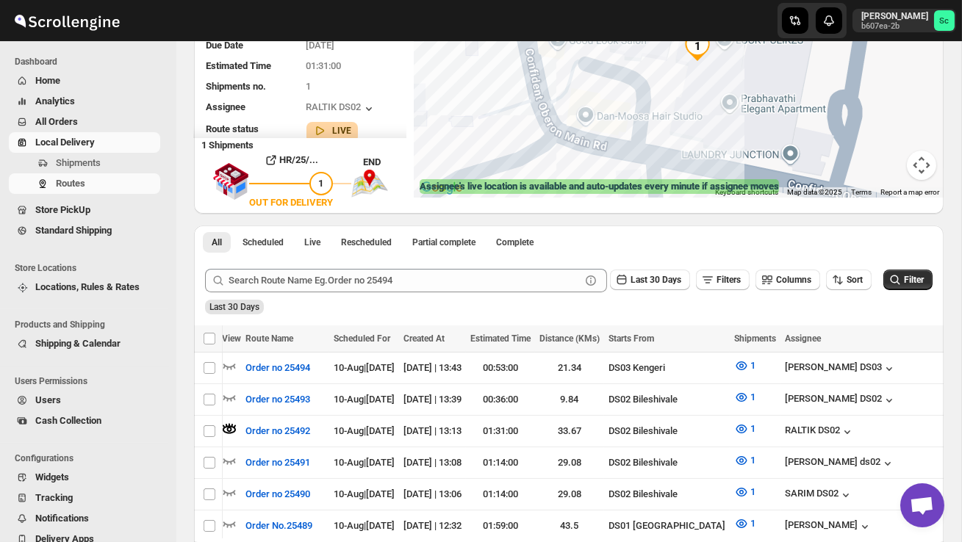
scroll to position [0, 1]
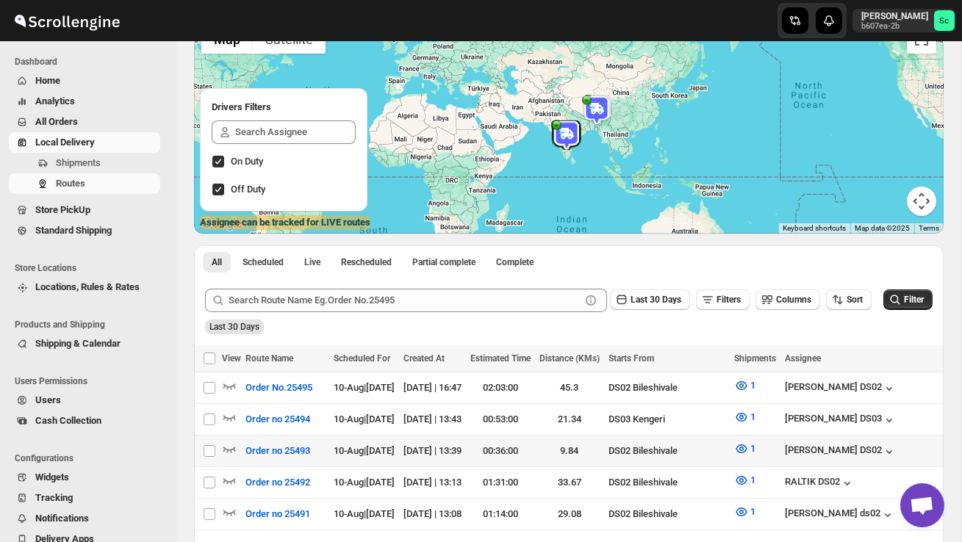
scroll to position [129, 0]
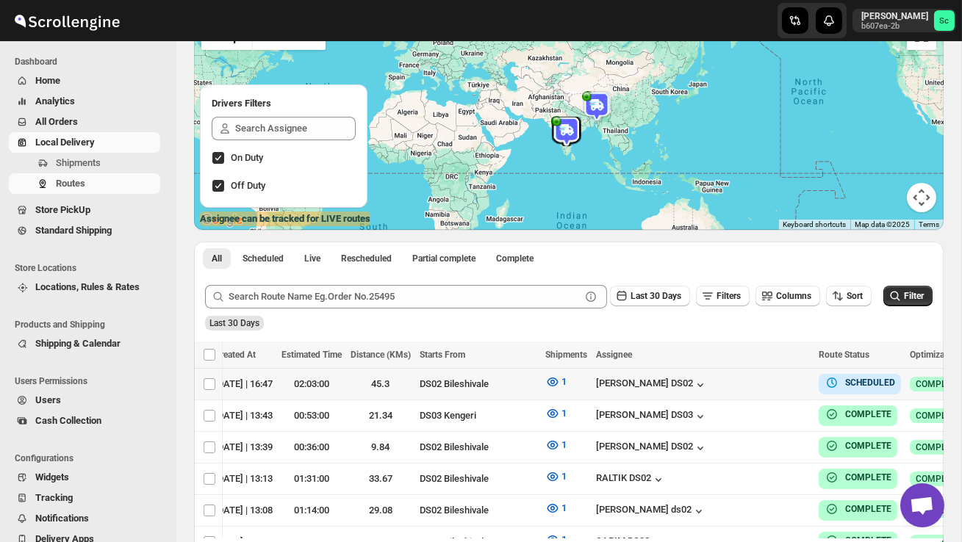
scroll to position [0, 226]
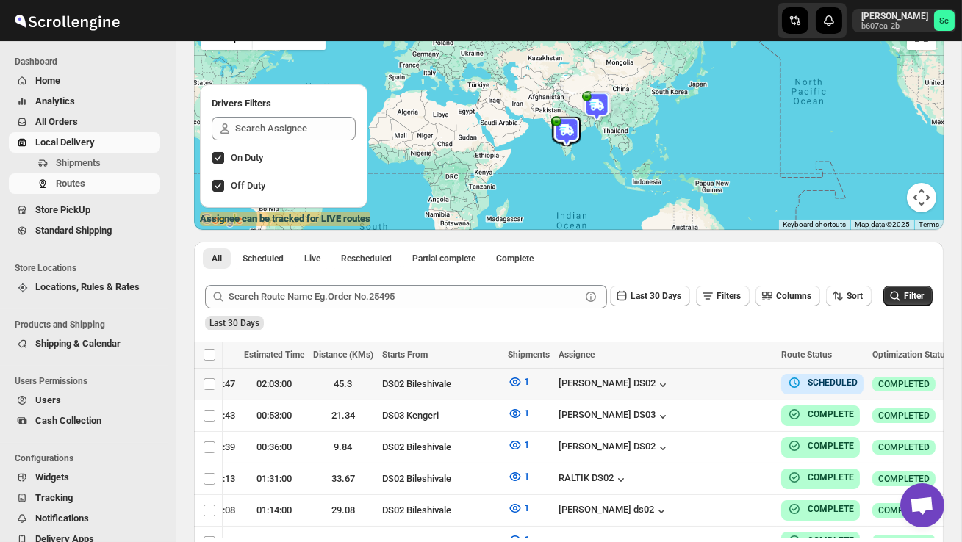
click at [961, 382] on icon "button" at bounding box center [968, 383] width 15 height 15
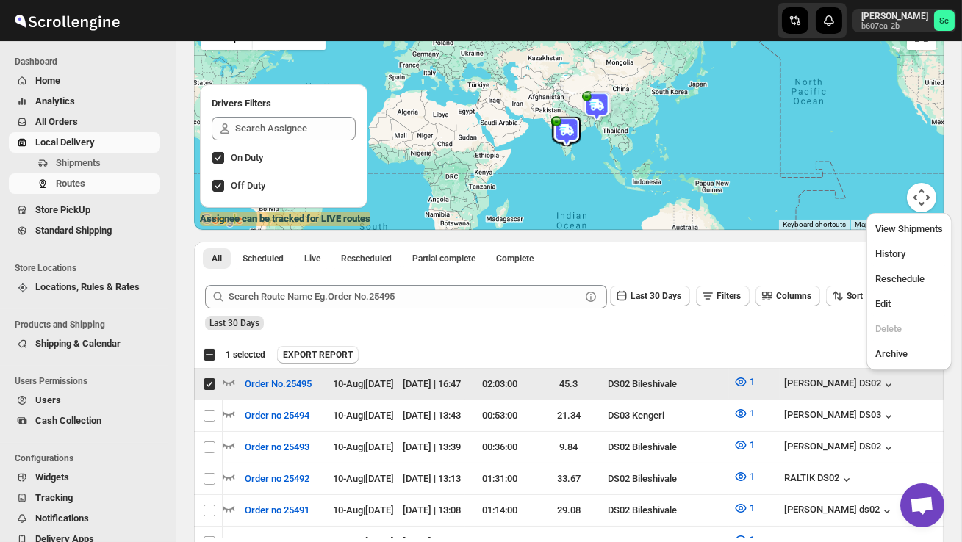
scroll to position [0, 1]
click at [894, 309] on span "Edit" at bounding box center [909, 304] width 68 height 15
checkbox input "false"
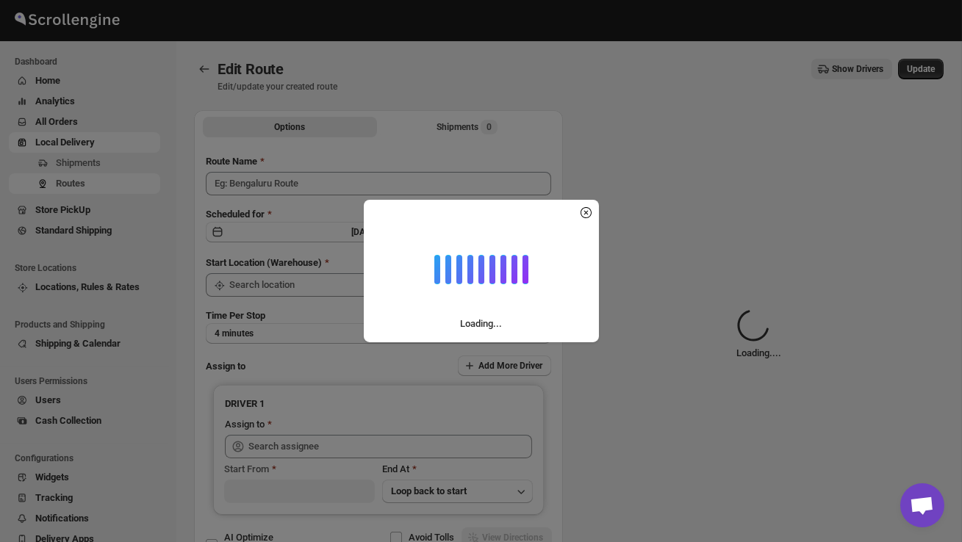
type input "Order No.25495"
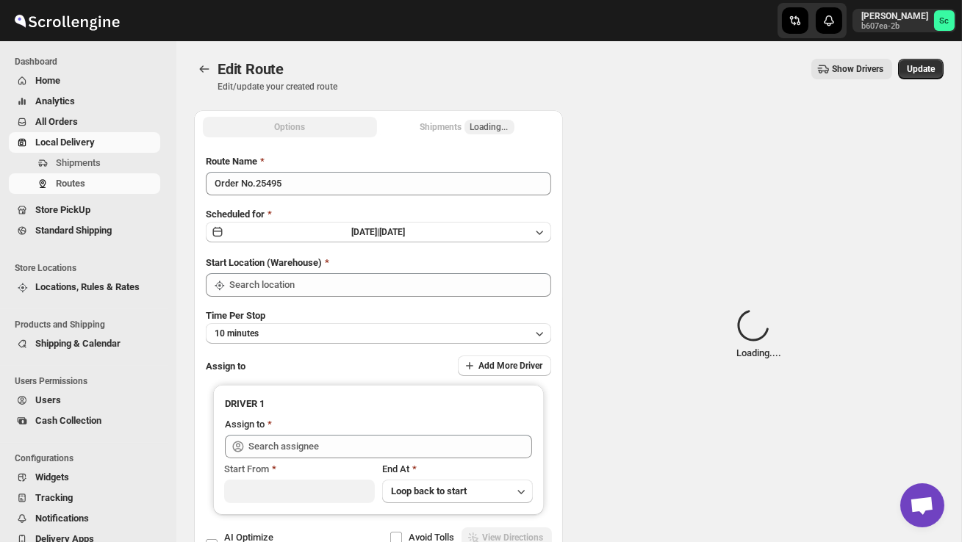
type input "DS02 Bileshivale"
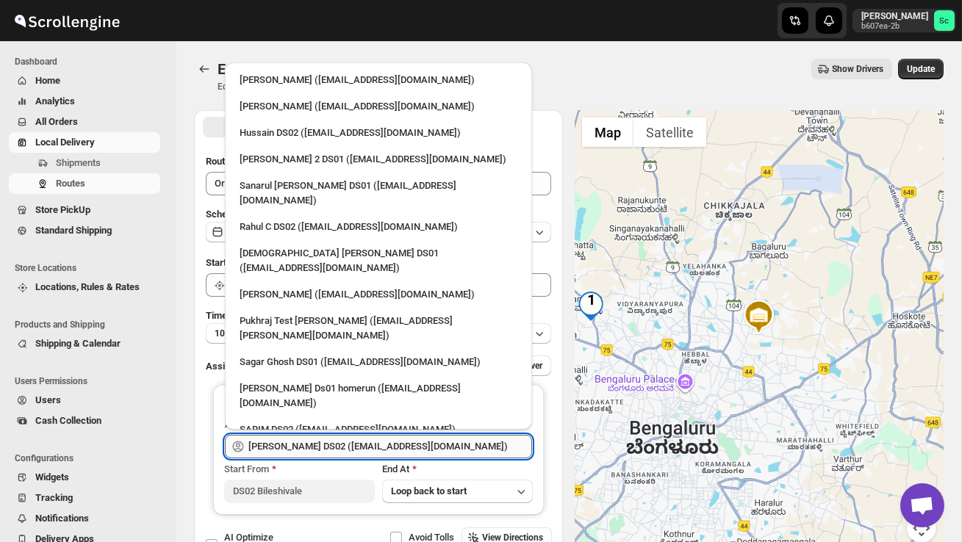
click at [442, 446] on input "PRAKSH DS02 (tetidoh251@flektel.com)" at bounding box center [390, 447] width 284 height 24
click at [318, 121] on div "Hussain DS02 (jarav60351@abatido.com)" at bounding box center [378, 133] width 295 height 24
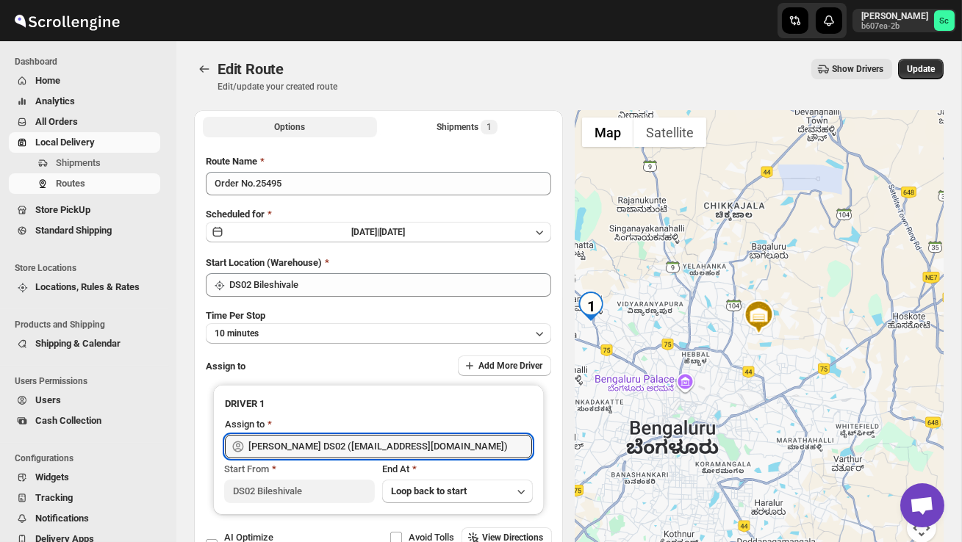
type input "Hussain DS02 (jarav60351@abatido.com)"
click at [911, 65] on span "Update" at bounding box center [921, 69] width 28 height 12
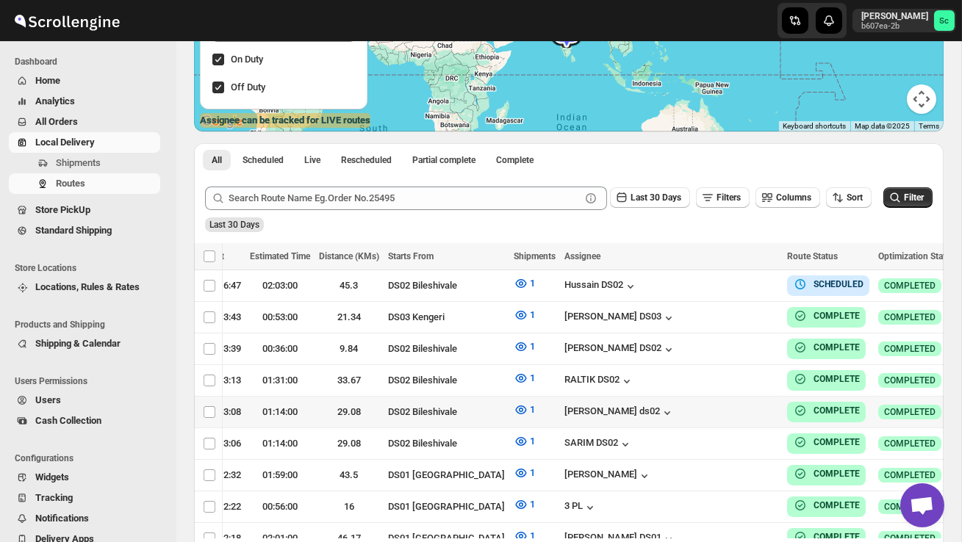
scroll to position [0, 226]
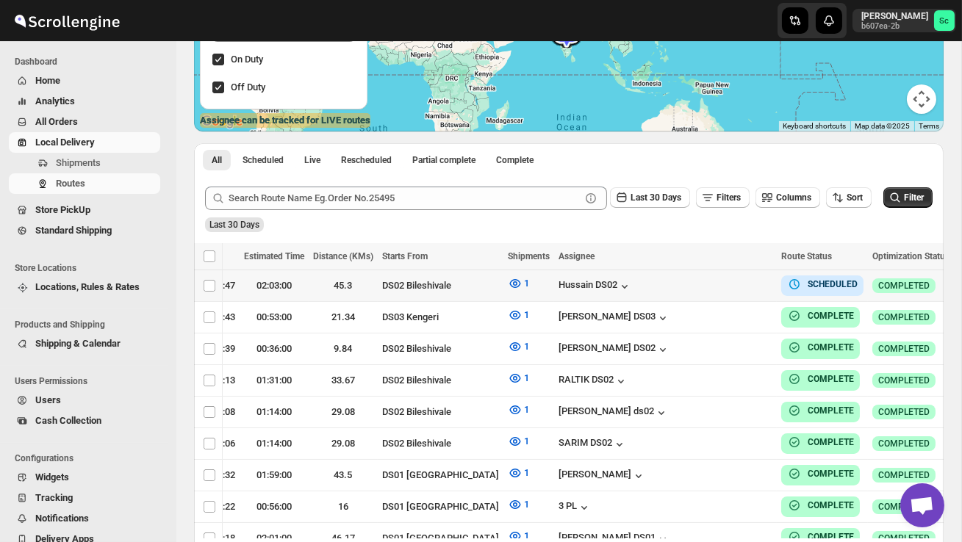
click at [961, 287] on icon "button" at bounding box center [968, 285] width 15 height 15
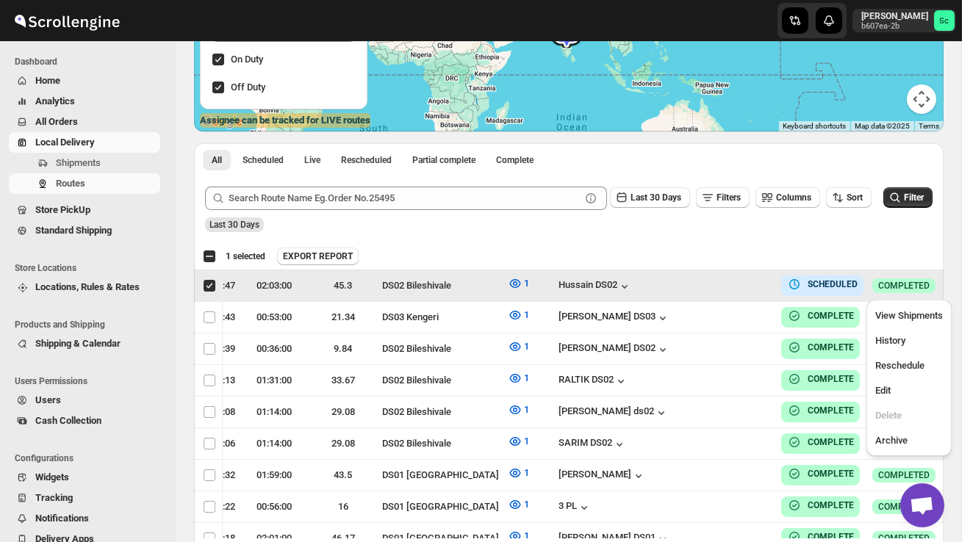
scroll to position [0, 1]
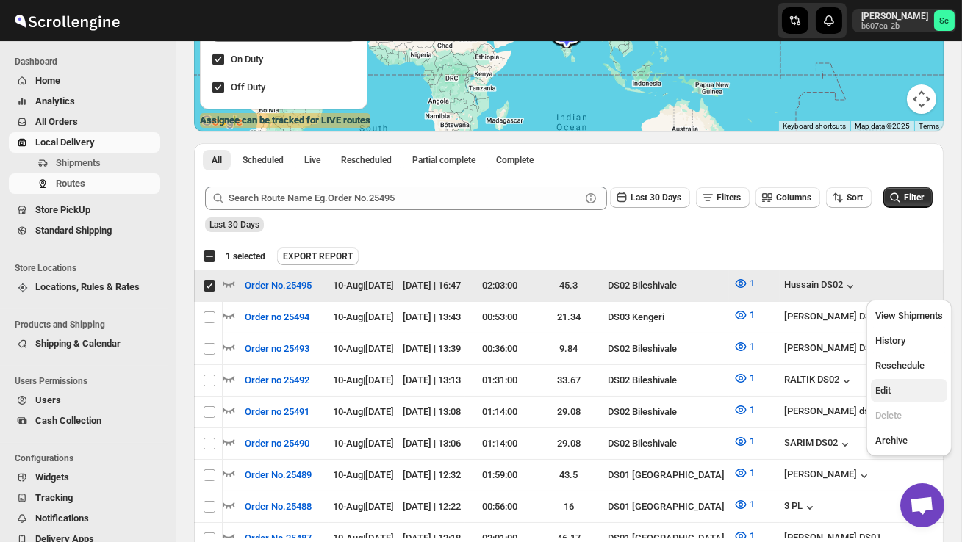
click at [917, 386] on span "Edit" at bounding box center [909, 391] width 68 height 15
checkbox input "false"
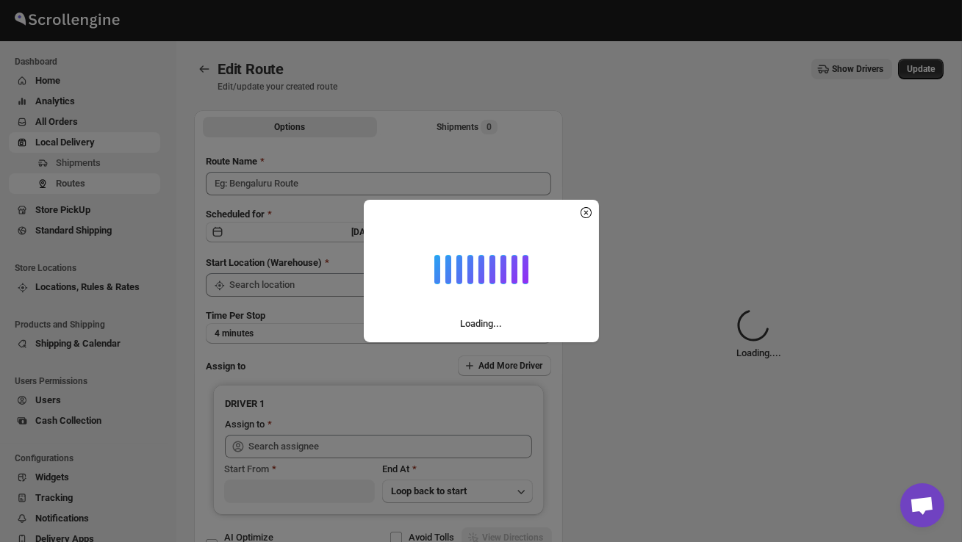
type input "Order No.25495"
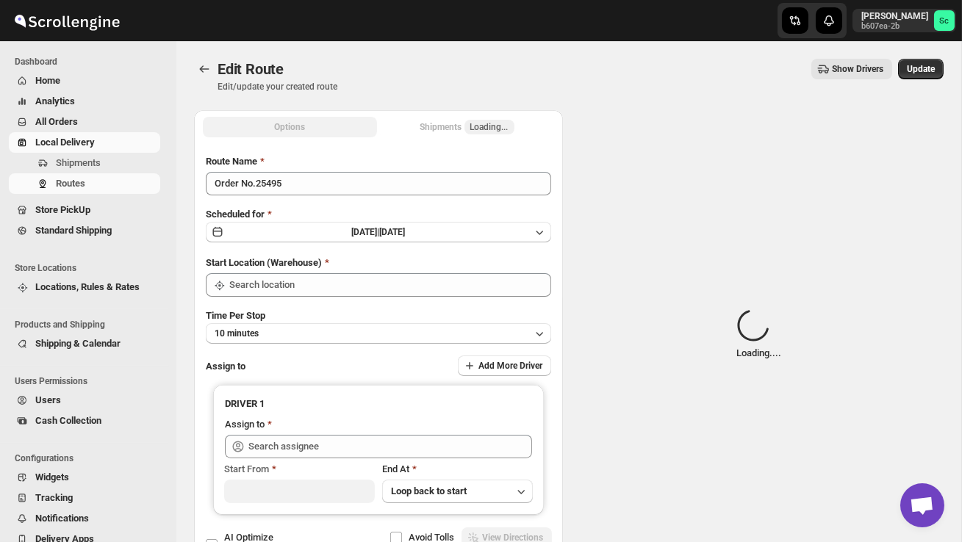
type input "DS02 Bileshivale"
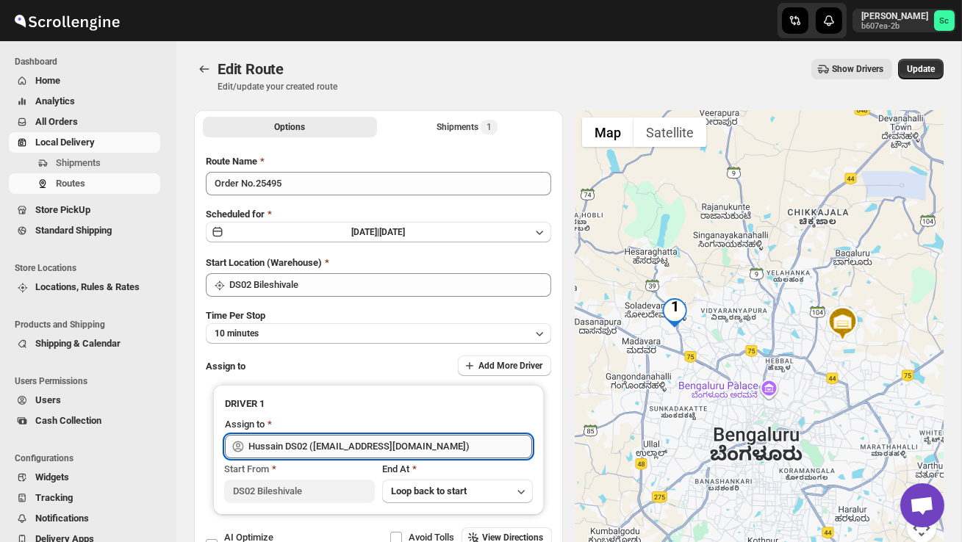
click at [442, 443] on input "Hussain DS02 (jarav60351@abatido.com)" at bounding box center [390, 447] width 284 height 24
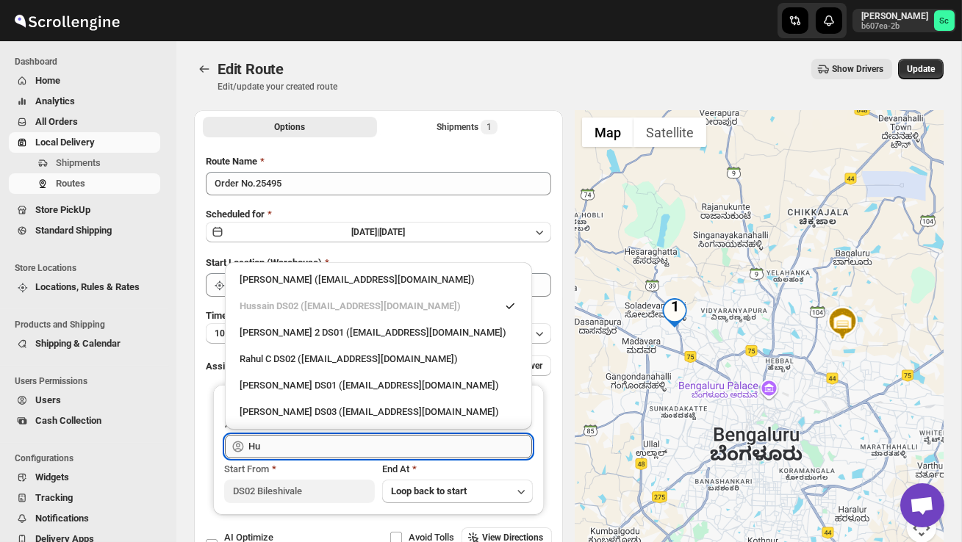
type input "H"
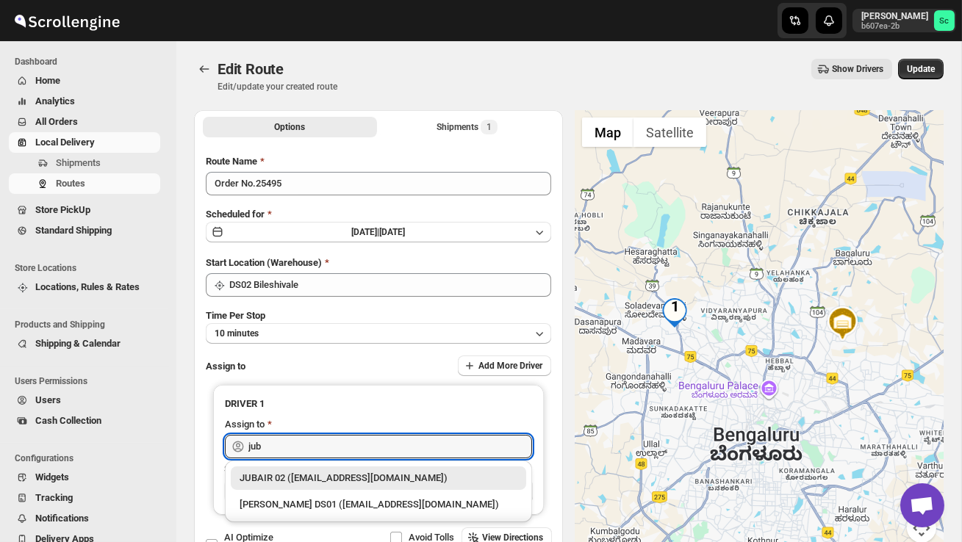
click at [445, 481] on div "JUBAIR 02 (vanafe7637@isorax.com)" at bounding box center [379, 478] width 278 height 15
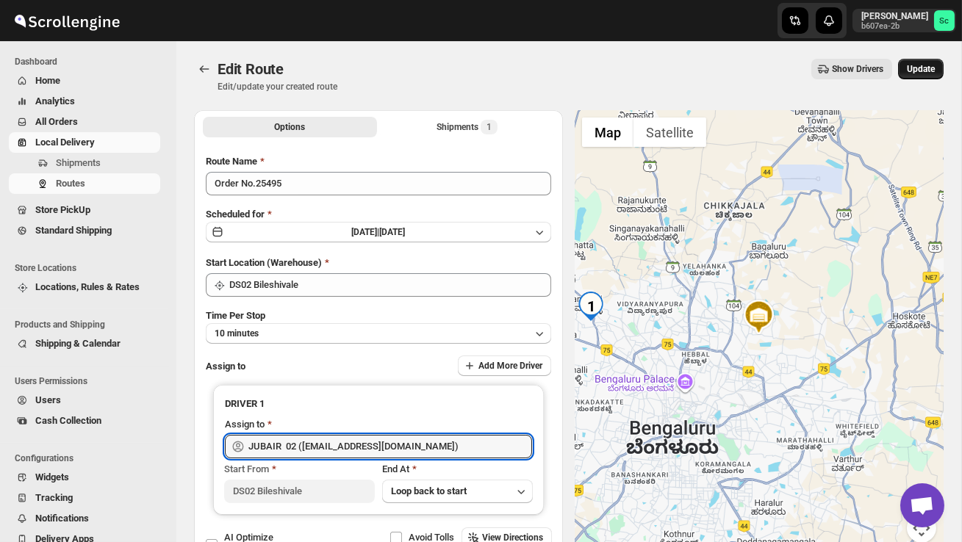
type input "JUBAIR 02 (vanafe7637@isorax.com)"
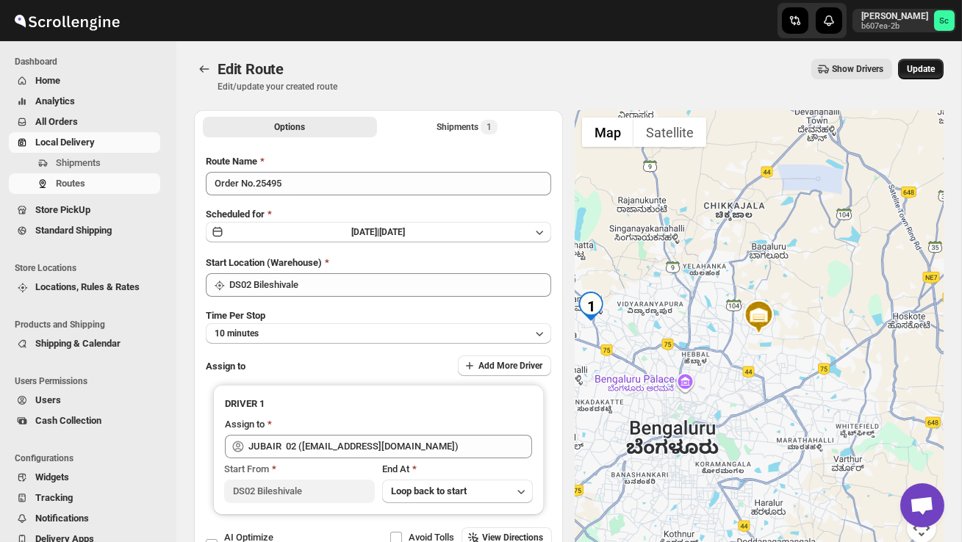
click at [919, 66] on span "Update" at bounding box center [921, 69] width 28 height 12
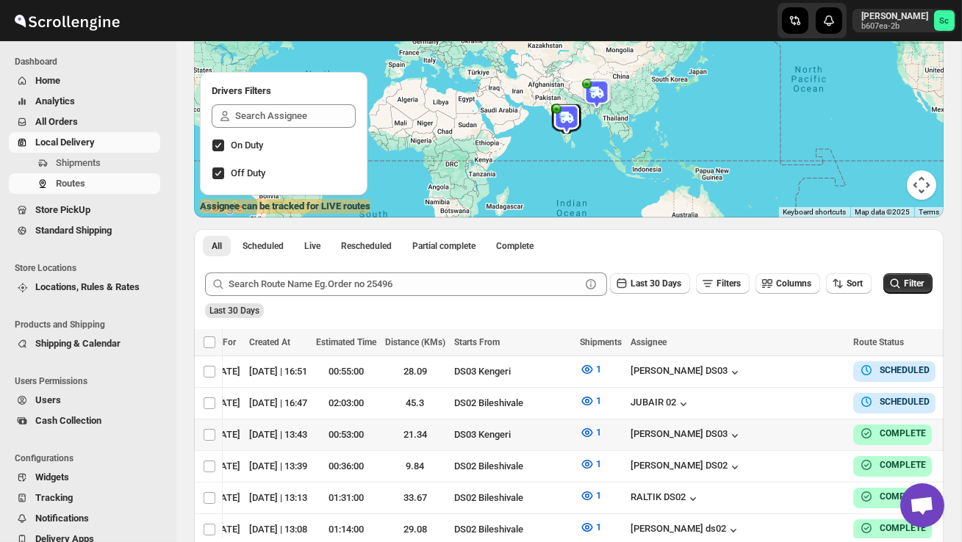
scroll to position [0, 163]
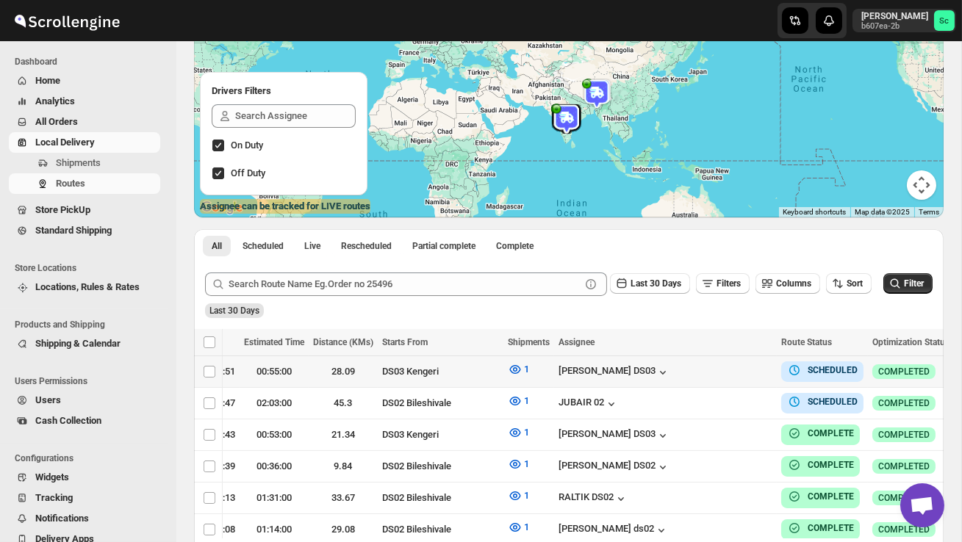
click at [961, 367] on icon "button" at bounding box center [968, 371] width 15 height 15
checkbox input "true"
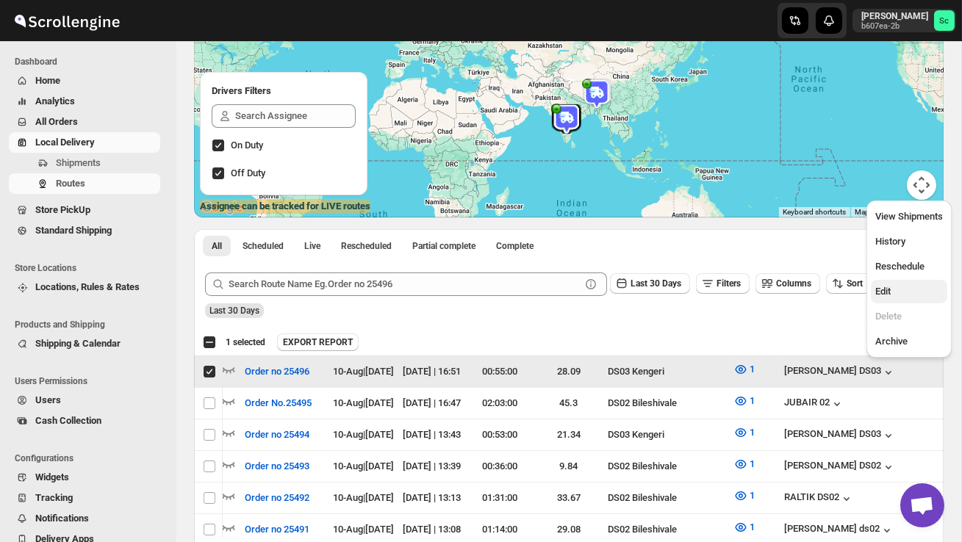
click at [899, 290] on span "Edit" at bounding box center [909, 291] width 68 height 15
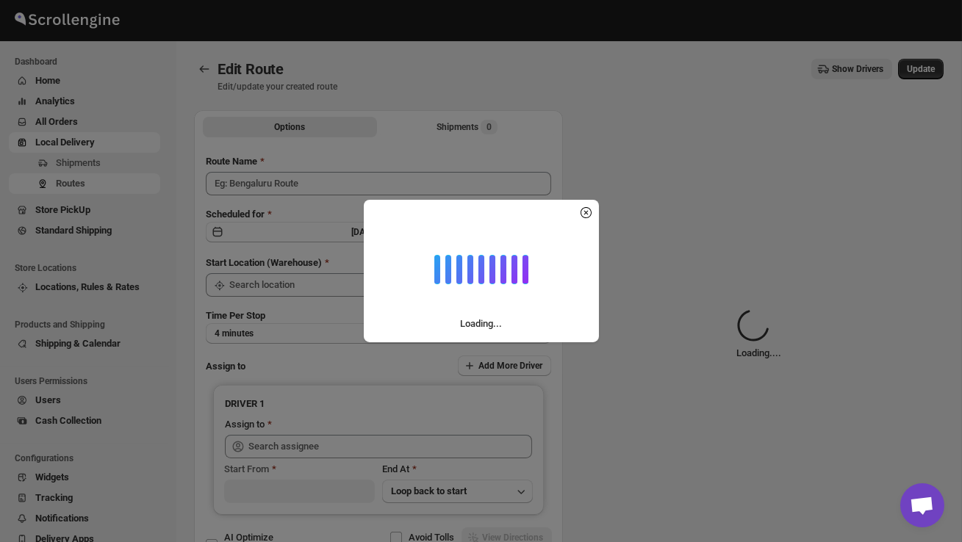
type input "Order no 25496"
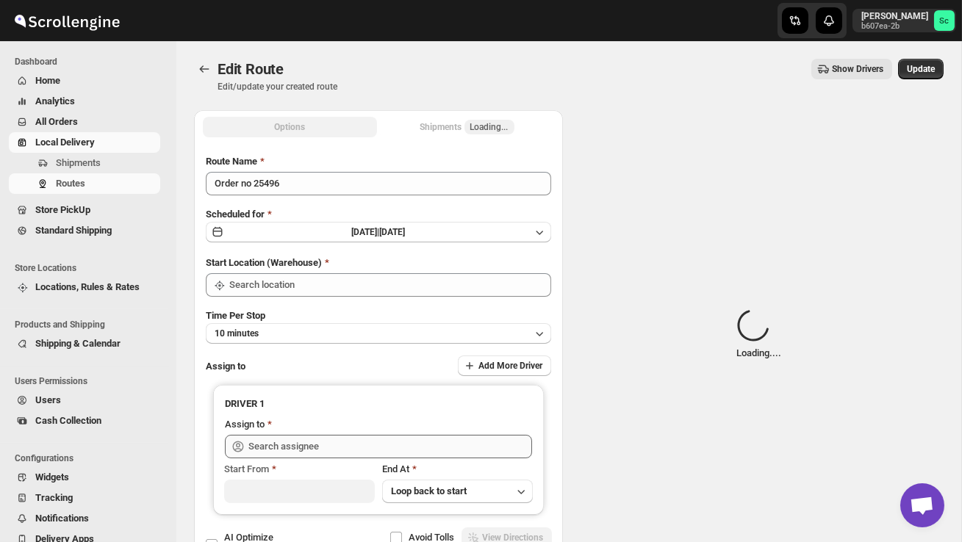
type input "DS03 Kengeri"
type input "ashik uddin DS03 (katiri8361@kimdyn.com)"
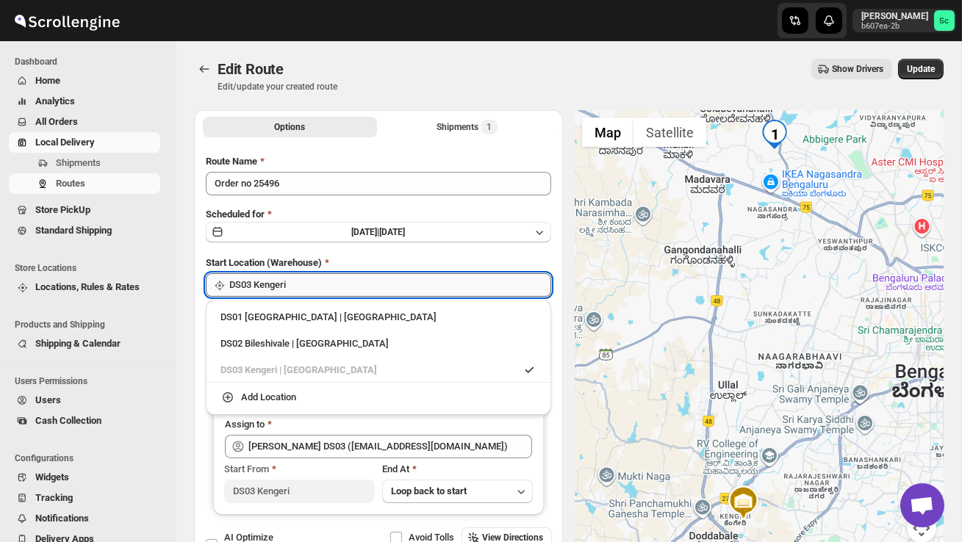
click at [410, 285] on input "DS03 Kengeri" at bounding box center [390, 285] width 322 height 24
click at [364, 340] on div "DS02 Bileshivale | Bangalore" at bounding box center [378, 344] width 316 height 15
type input "DS02 Bileshivale"
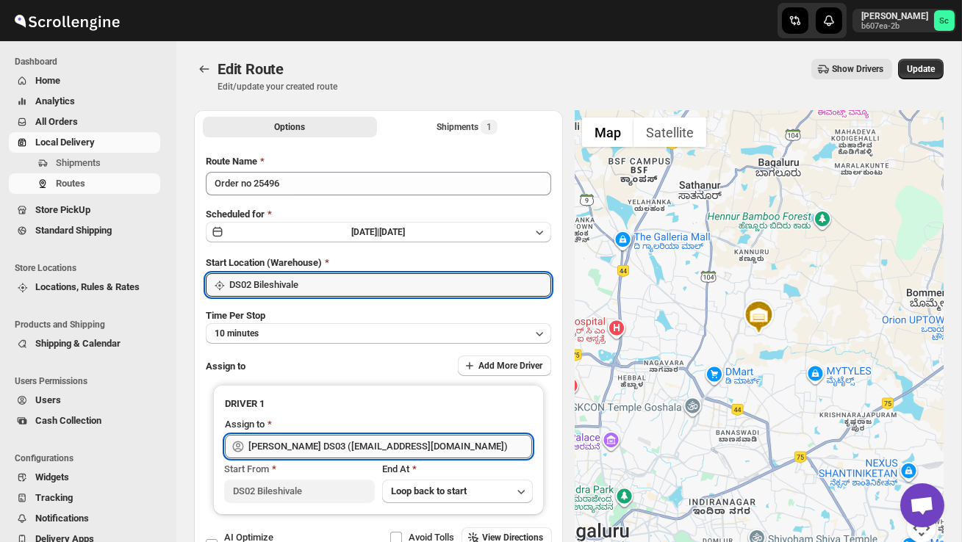
click at [457, 454] on input "ashik uddin DS03 (katiri8361@kimdyn.com)" at bounding box center [390, 447] width 284 height 24
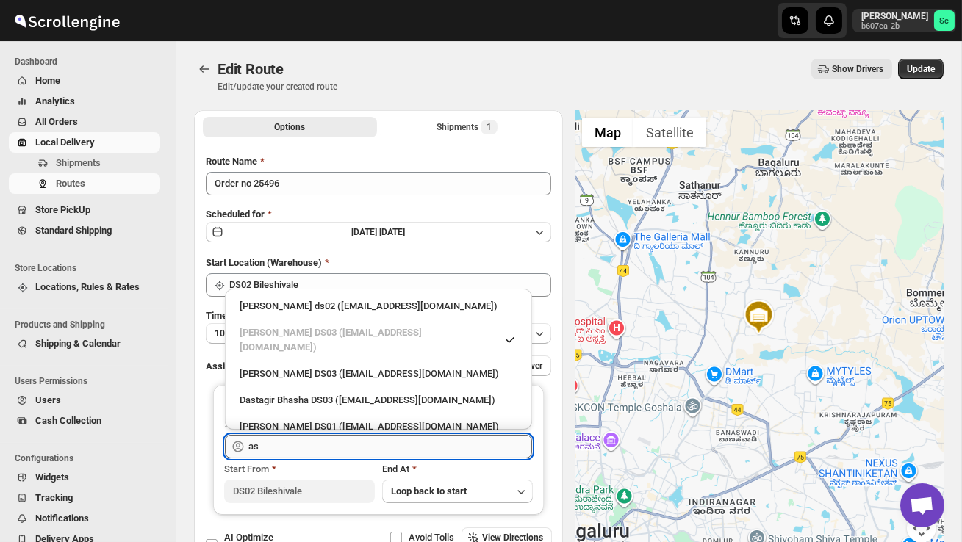
type input "a"
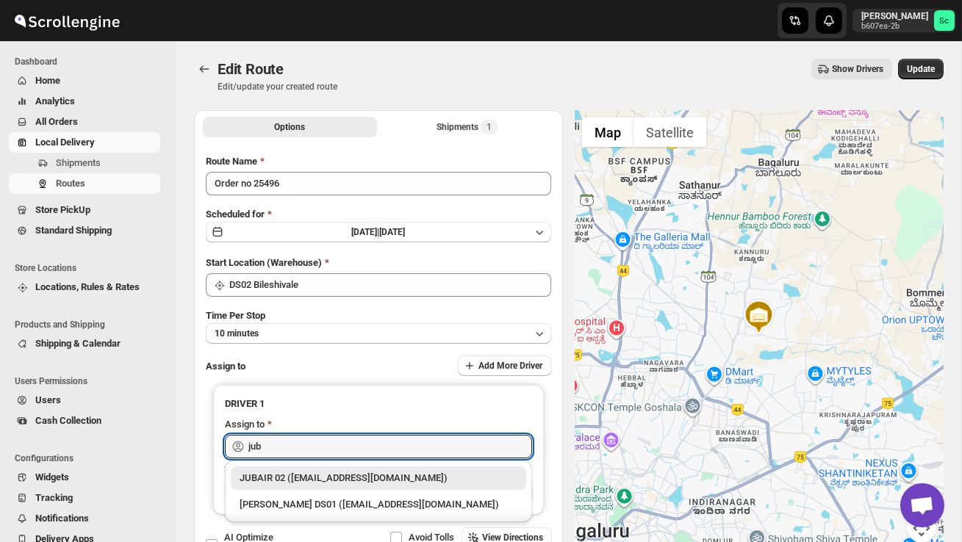
click at [458, 474] on div "JUBAIR 02 (vanafe7637@isorax.com)" at bounding box center [379, 478] width 278 height 15
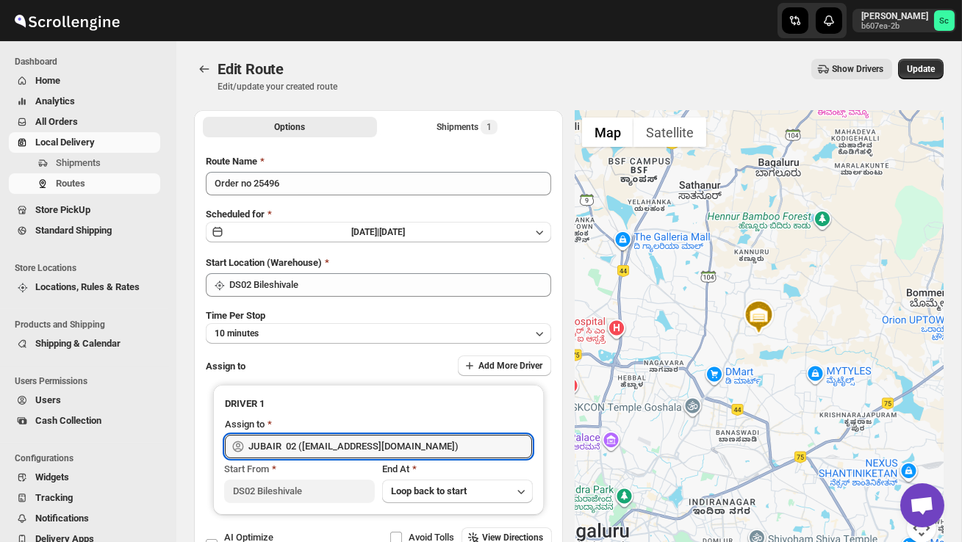
type input "JUBAIR 02 (vanafe7637@isorax.com)"
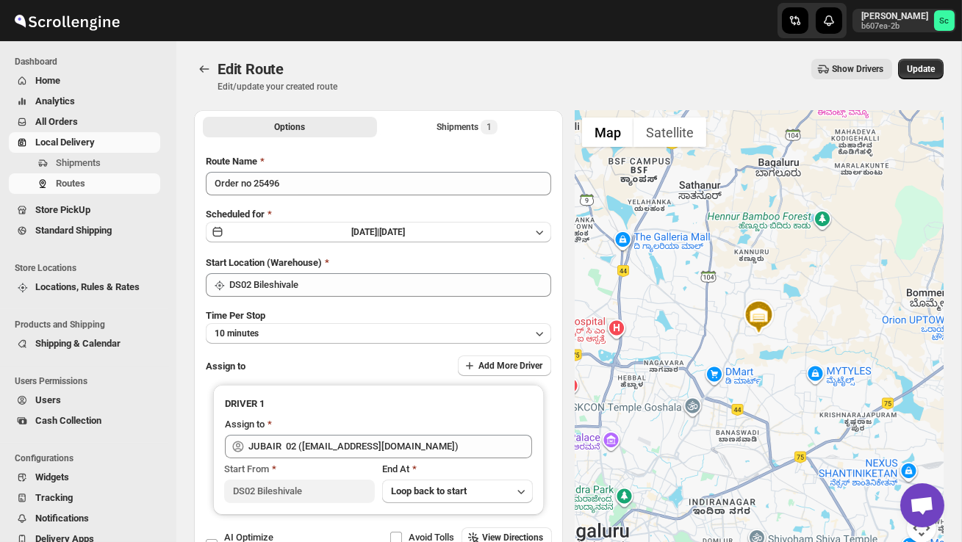
click at [917, 83] on div "Edit Route Edit/update your created route Show Drivers More actions Show Driver…" at bounding box center [569, 76] width 750 height 34
click at [919, 73] on span "Update" at bounding box center [921, 69] width 28 height 12
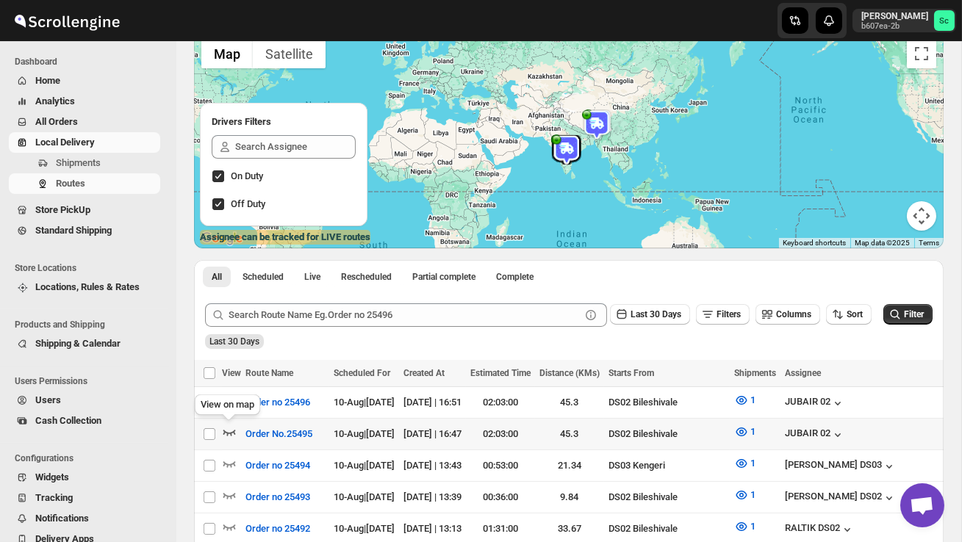
click at [224, 428] on icon "button" at bounding box center [229, 432] width 15 height 15
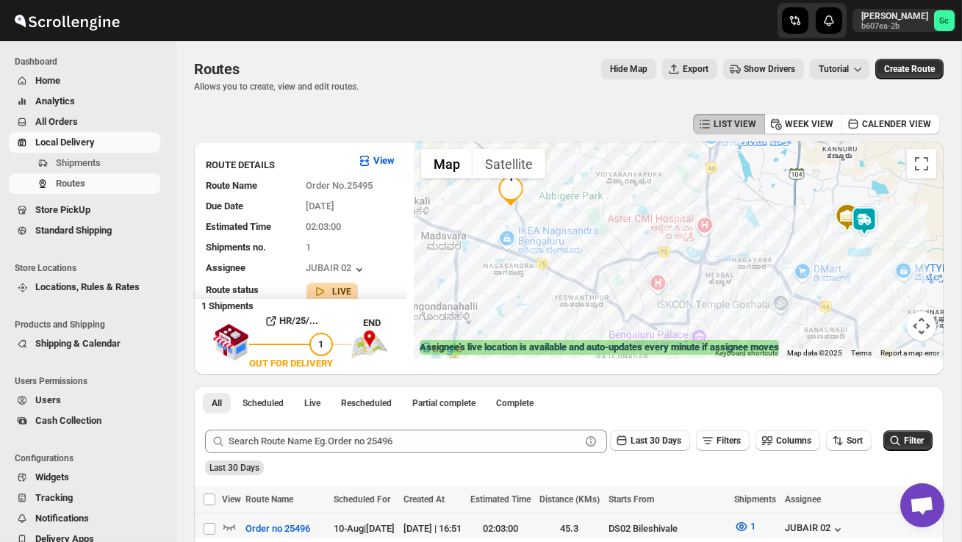
click at [866, 211] on img at bounding box center [864, 221] width 29 height 29
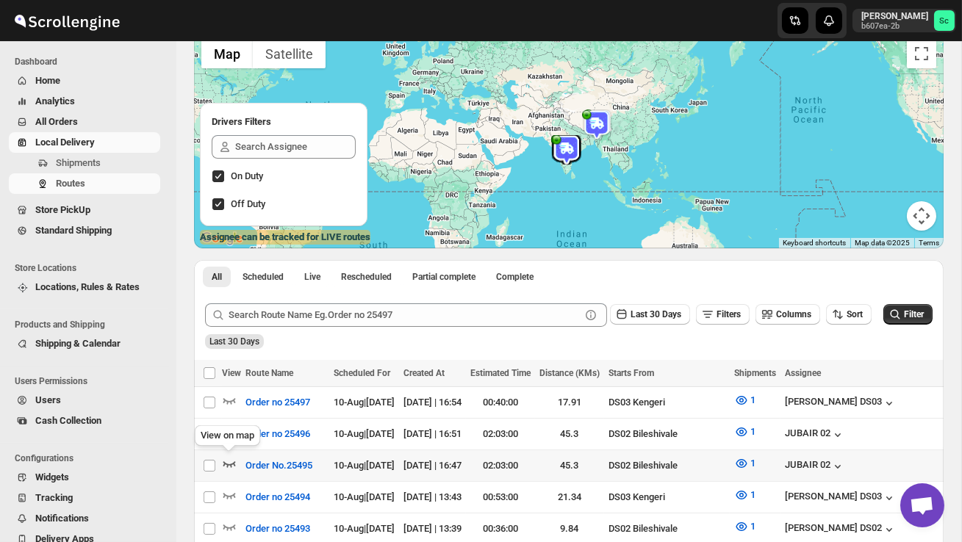
click at [230, 462] on icon "button" at bounding box center [229, 465] width 12 height 6
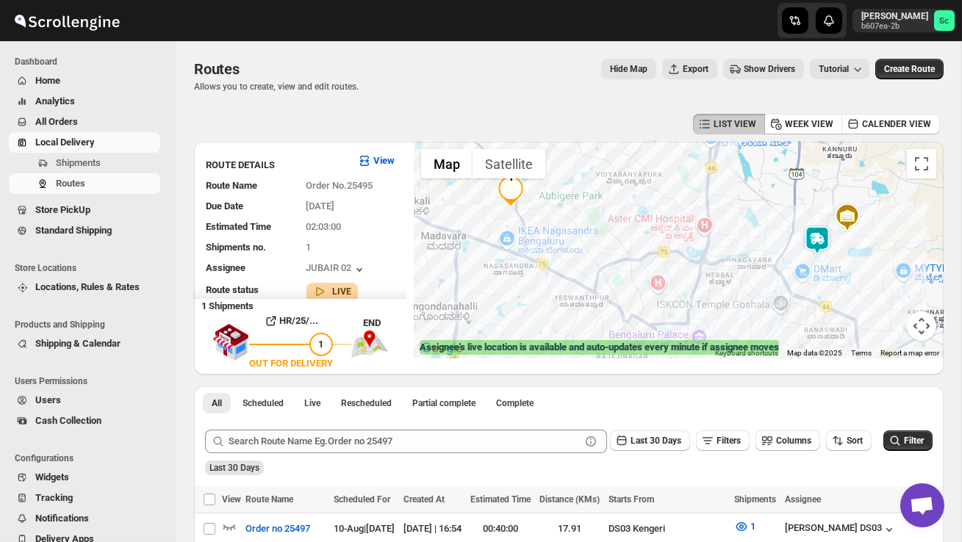
click at [827, 228] on img at bounding box center [817, 240] width 29 height 29
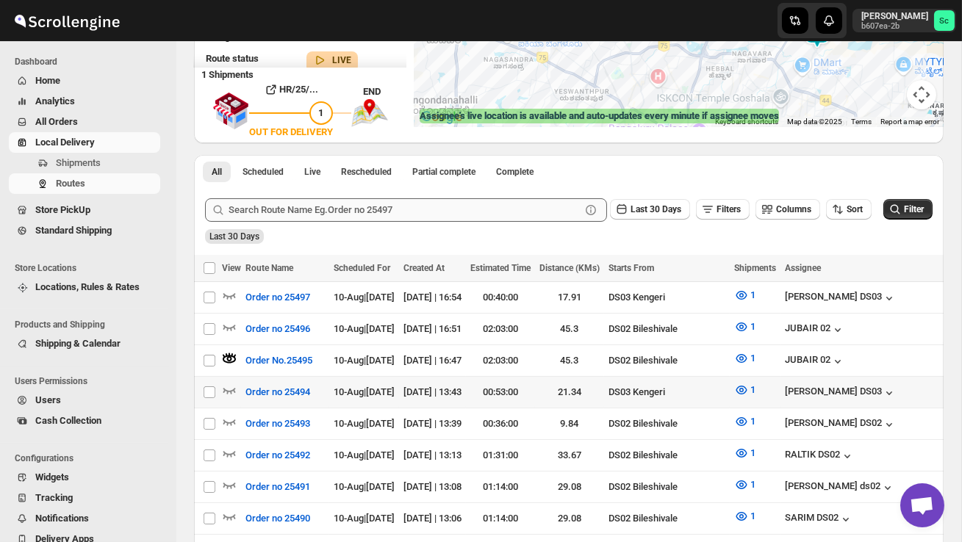
scroll to position [248, 0]
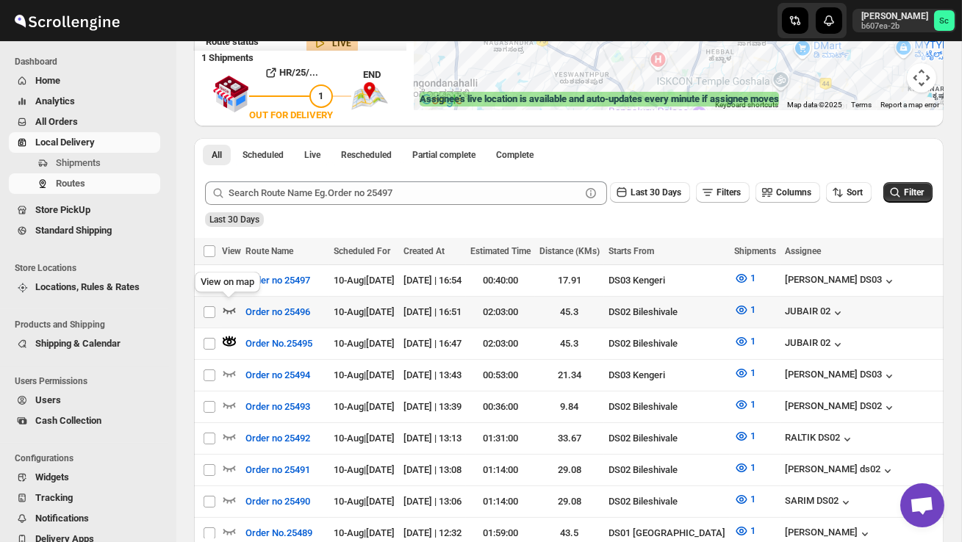
click at [230, 308] on icon "button" at bounding box center [229, 310] width 15 height 15
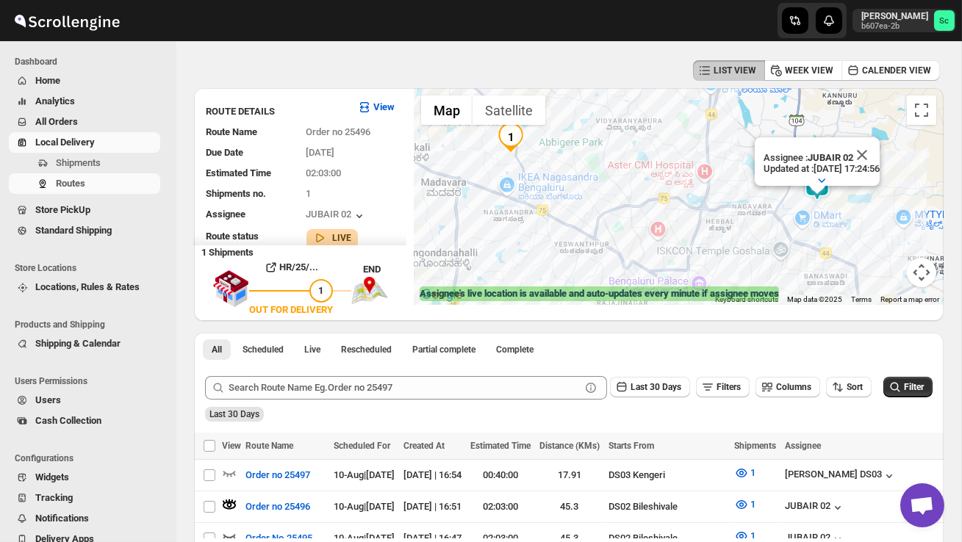
scroll to position [55, 0]
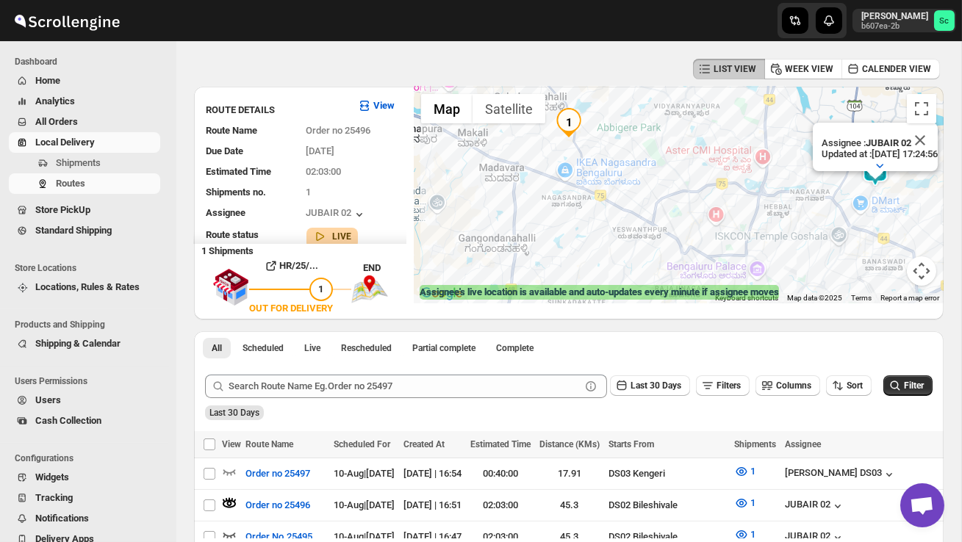
drag, startPoint x: 624, startPoint y: 258, endPoint x: 683, endPoint y: 243, distance: 60.6
click at [683, 243] on div "Assignee : JUBAIR 02 Updated at : 10/08/2025, 17:24:56 Duty mode Enabled Batter…" at bounding box center [679, 195] width 530 height 217
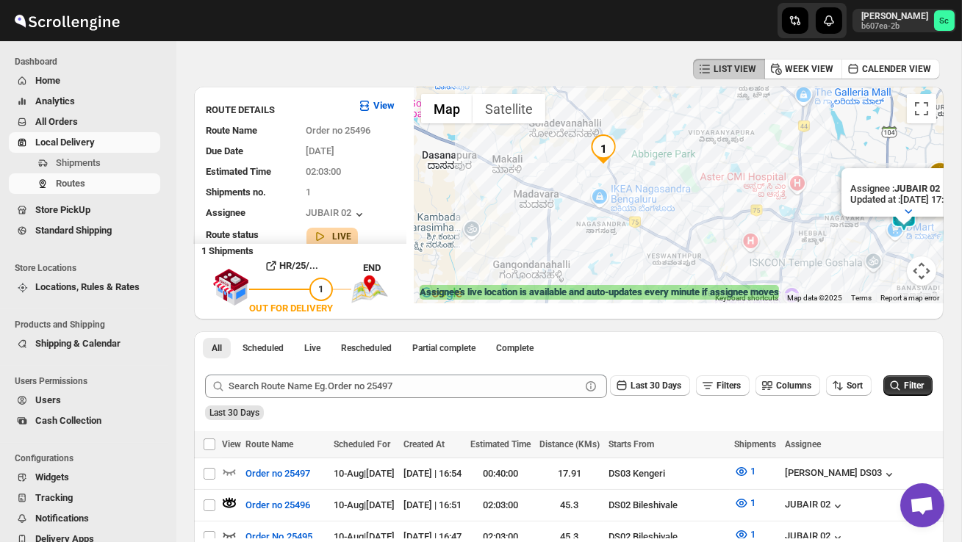
drag, startPoint x: 633, startPoint y: 187, endPoint x: 720, endPoint y: 212, distance: 91.0
click at [720, 213] on div "Assignee : JUBAIR 02 Updated at : 10/08/2025, 17:30:51 Duty mode Enabled Batter…" at bounding box center [679, 195] width 530 height 217
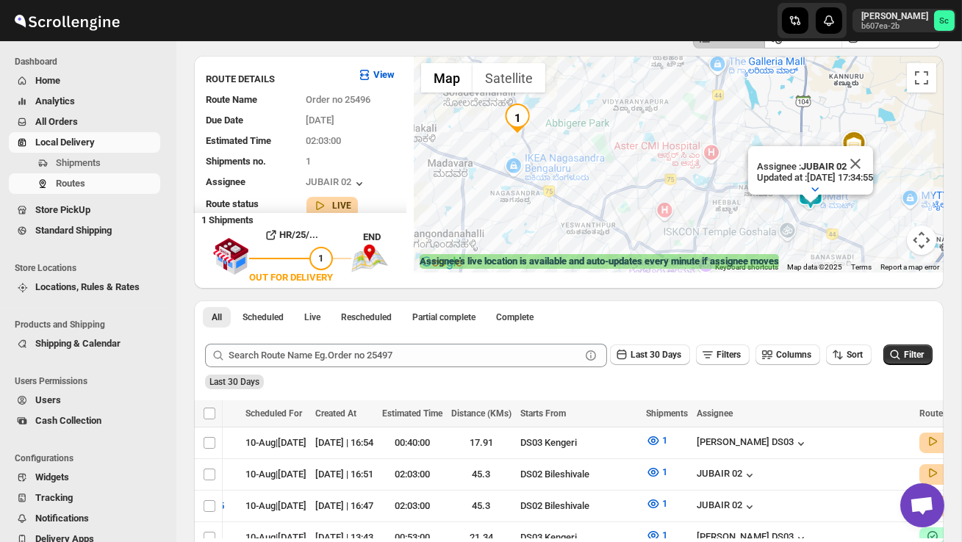
scroll to position [0, 0]
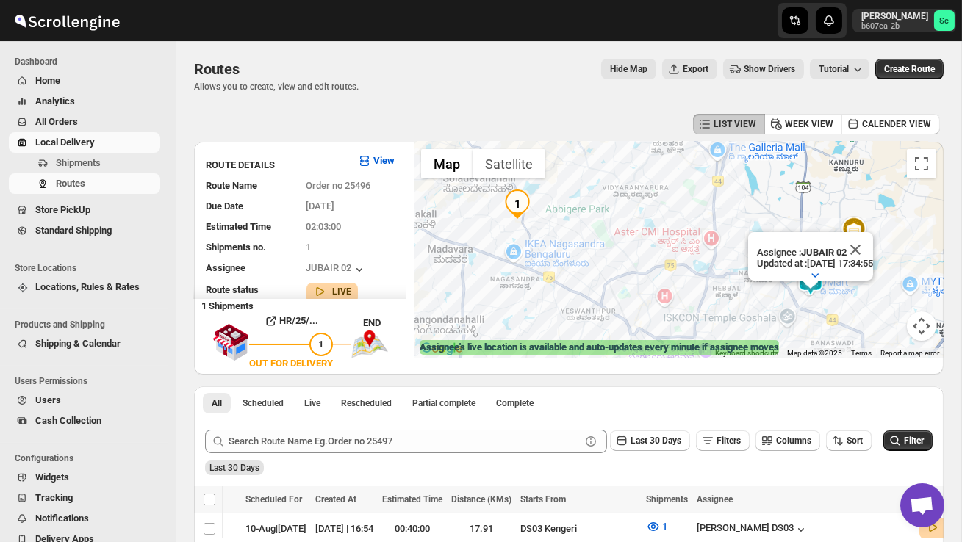
click at [873, 243] on button "Close" at bounding box center [855, 249] width 35 height 35
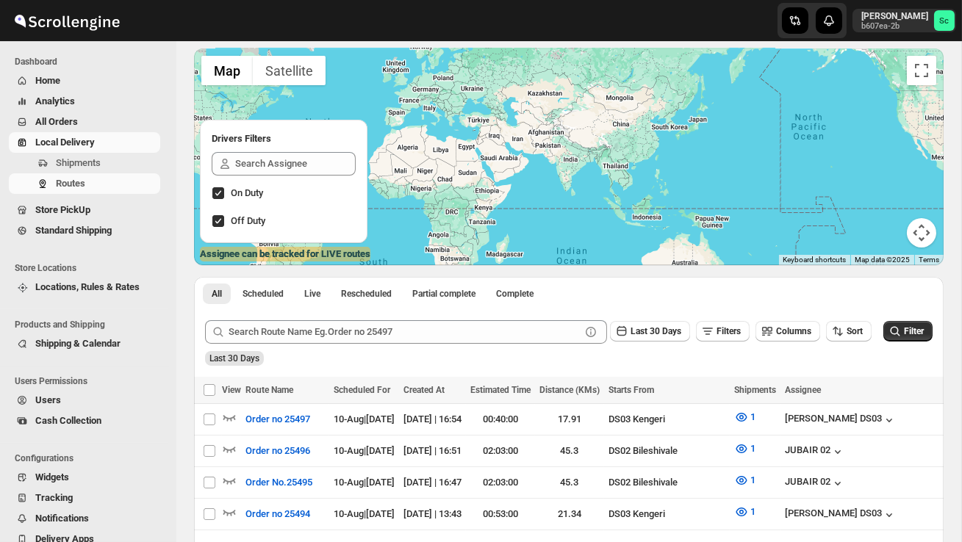
scroll to position [155, 0]
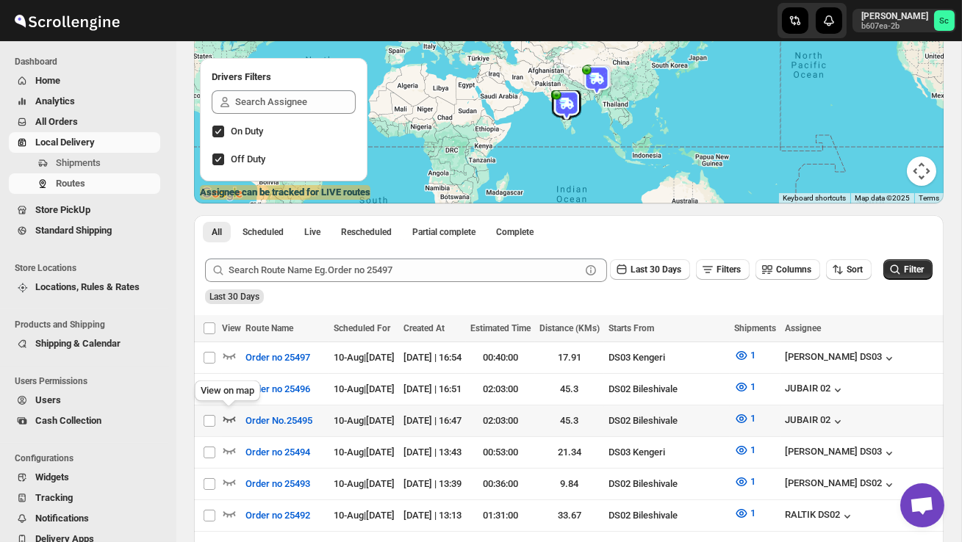
click at [233, 417] on icon "button" at bounding box center [229, 420] width 12 height 6
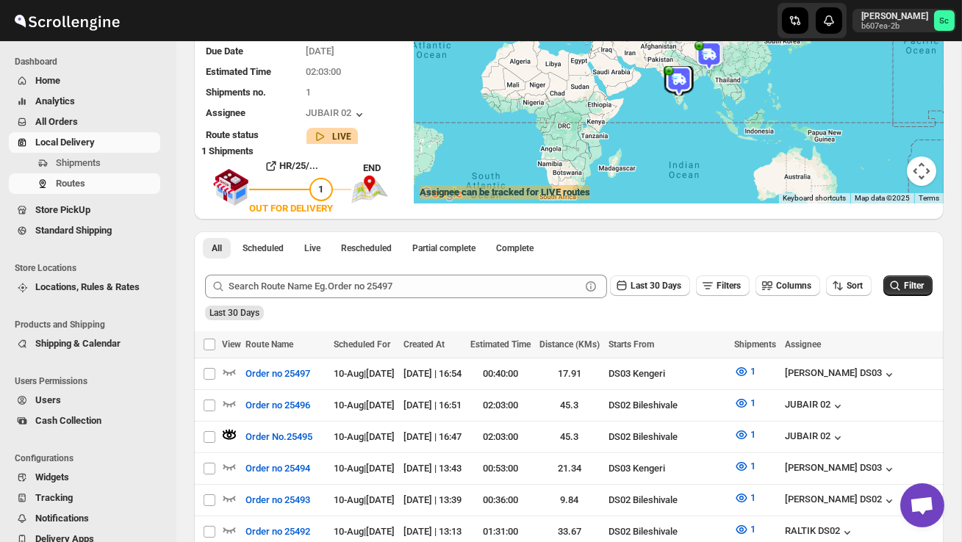
scroll to position [0, 0]
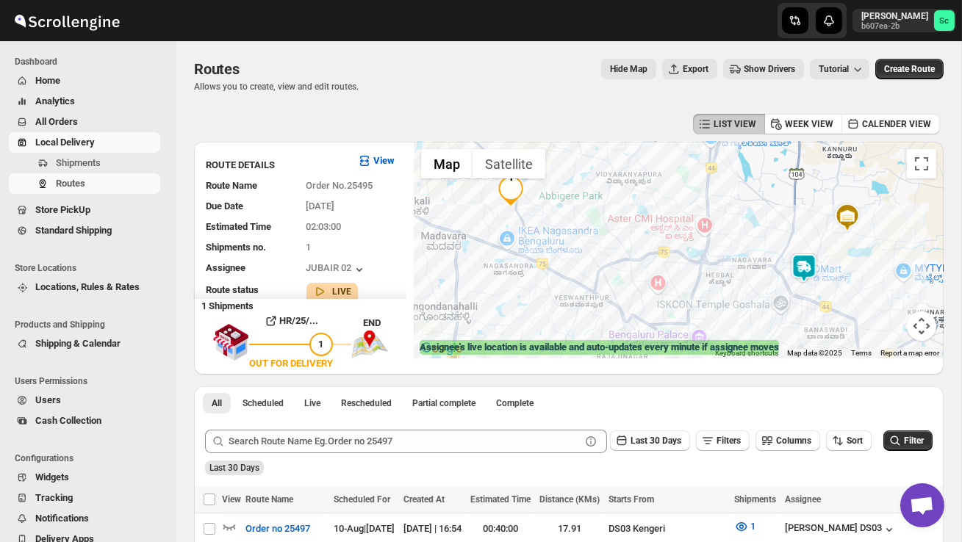
click at [796, 259] on img at bounding box center [803, 268] width 29 height 29
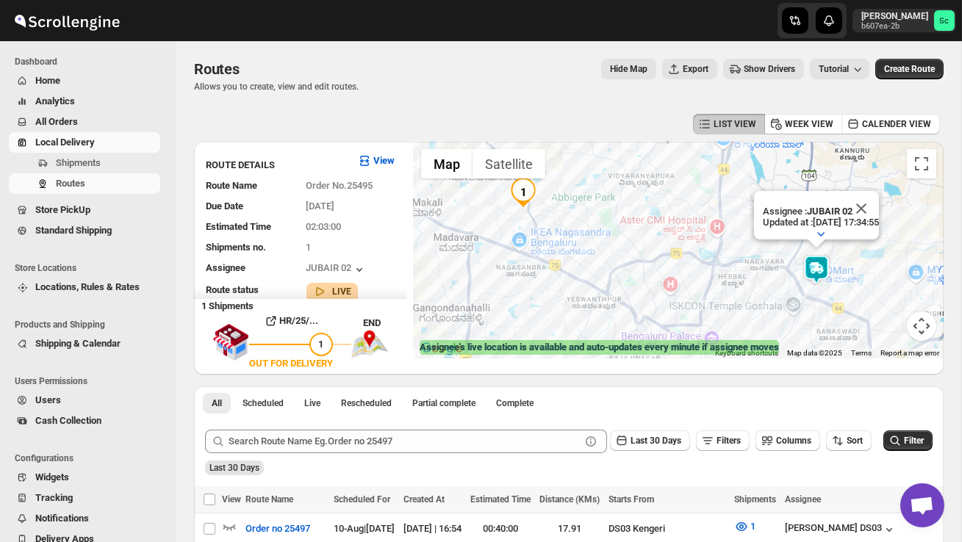
drag, startPoint x: 528, startPoint y: 295, endPoint x: 607, endPoint y: 315, distance: 81.6
click at [607, 316] on div "Assignee : JUBAIR 02 Updated at : [DATE] 17:34:55 Duty mode Enabled Battery per…" at bounding box center [679, 250] width 530 height 217
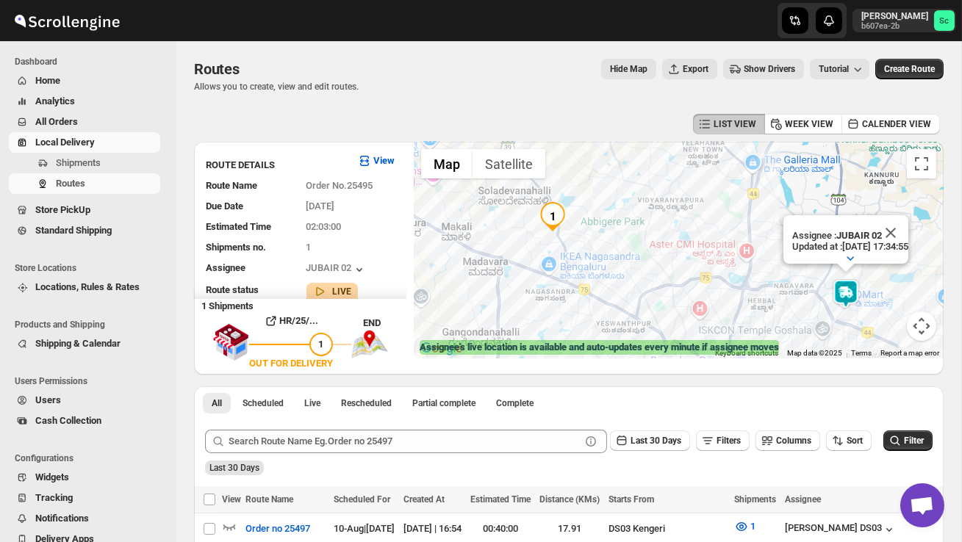
drag, startPoint x: 828, startPoint y: 312, endPoint x: 773, endPoint y: 312, distance: 54.4
click at [773, 312] on div "Assignee : JUBAIR 02 Updated at : [DATE] 17:34:55 Duty mode Enabled Battery per…" at bounding box center [679, 250] width 530 height 217
click at [907, 234] on button "Close" at bounding box center [889, 232] width 35 height 35
